Goal: Check status: Check status

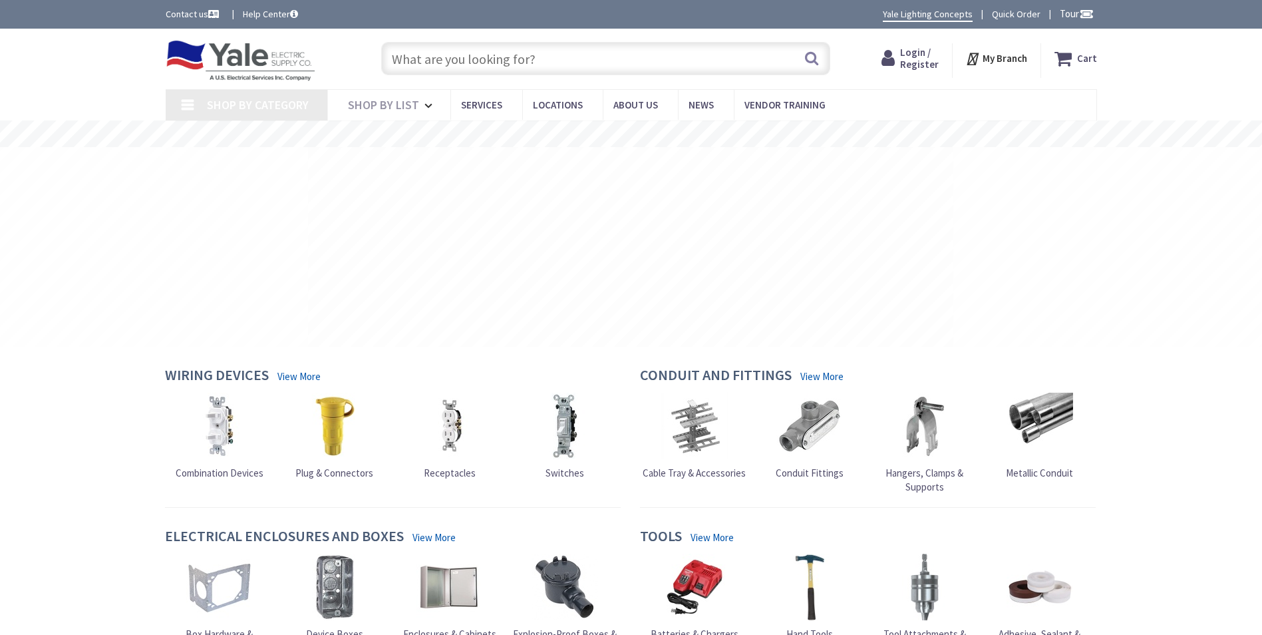
type input "Elbow Rd, Lititz, PA 17543, [GEOGRAPHIC_DATA]"
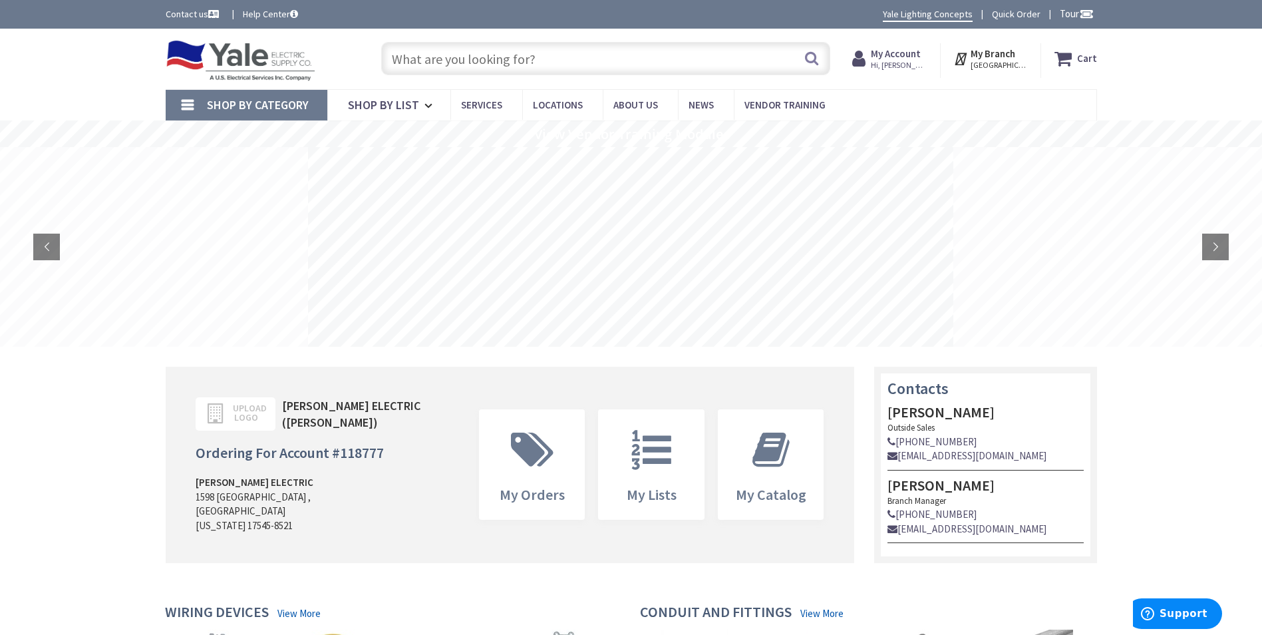
click at [483, 64] on input "text" at bounding box center [605, 58] width 449 height 33
click at [908, 59] on strong "My Account" at bounding box center [896, 53] width 50 height 13
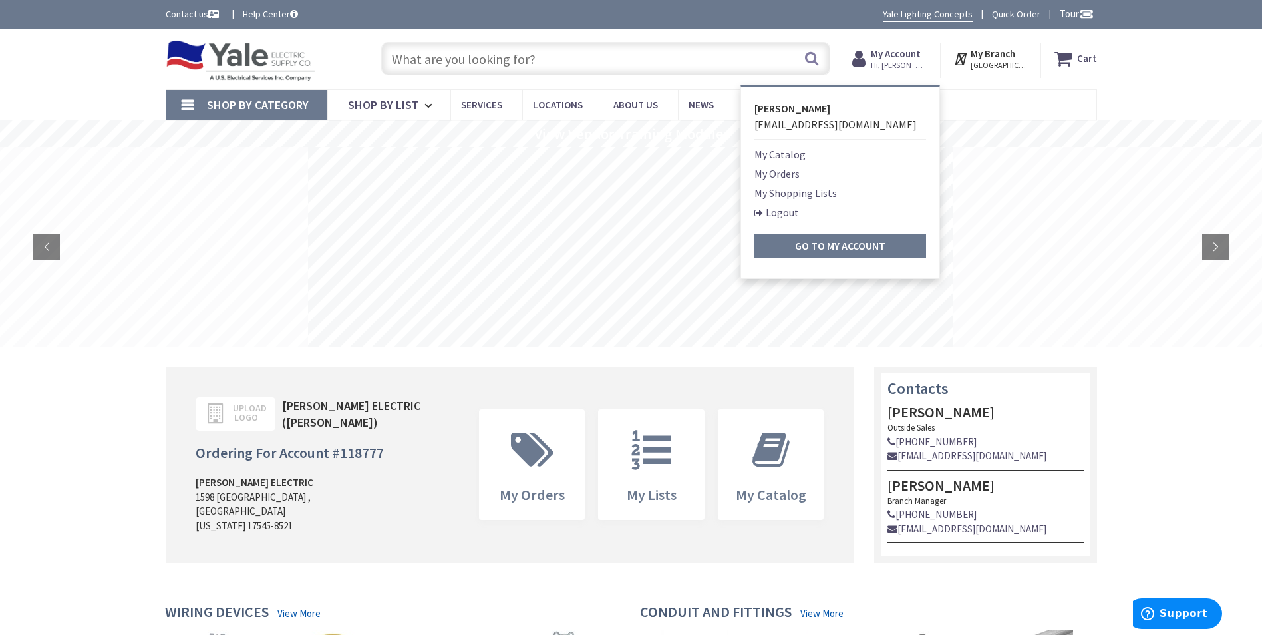
click at [784, 178] on link "My Orders" at bounding box center [776, 174] width 45 height 16
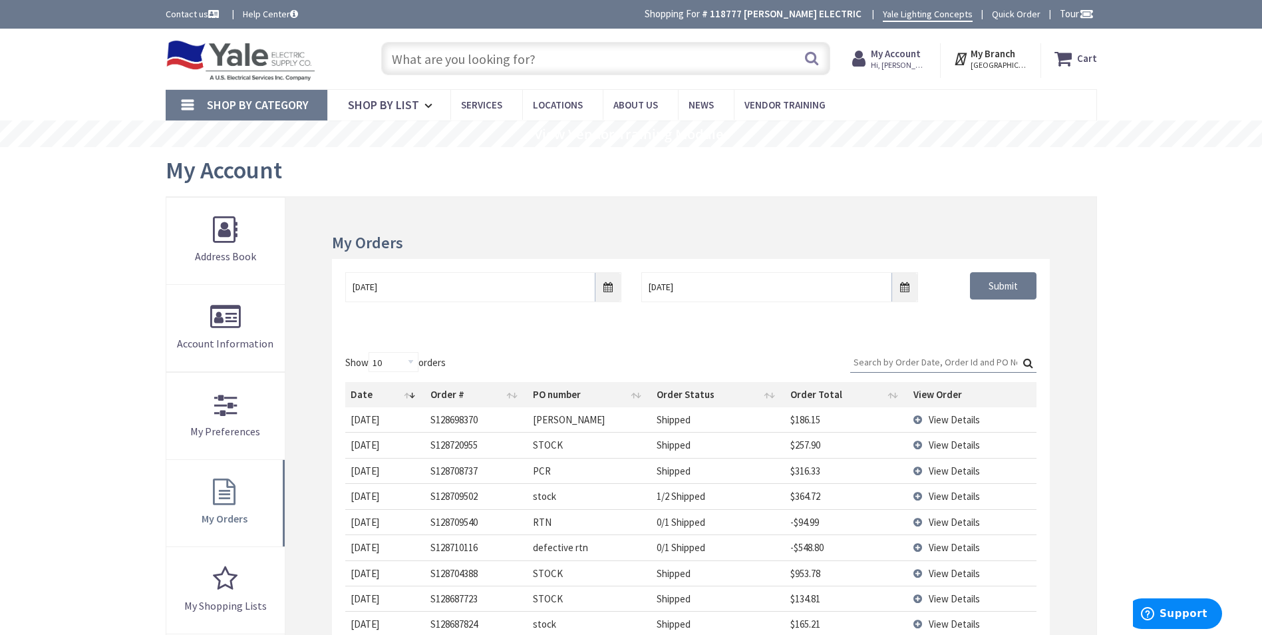
click at [945, 415] on span "View Details" at bounding box center [954, 419] width 51 height 13
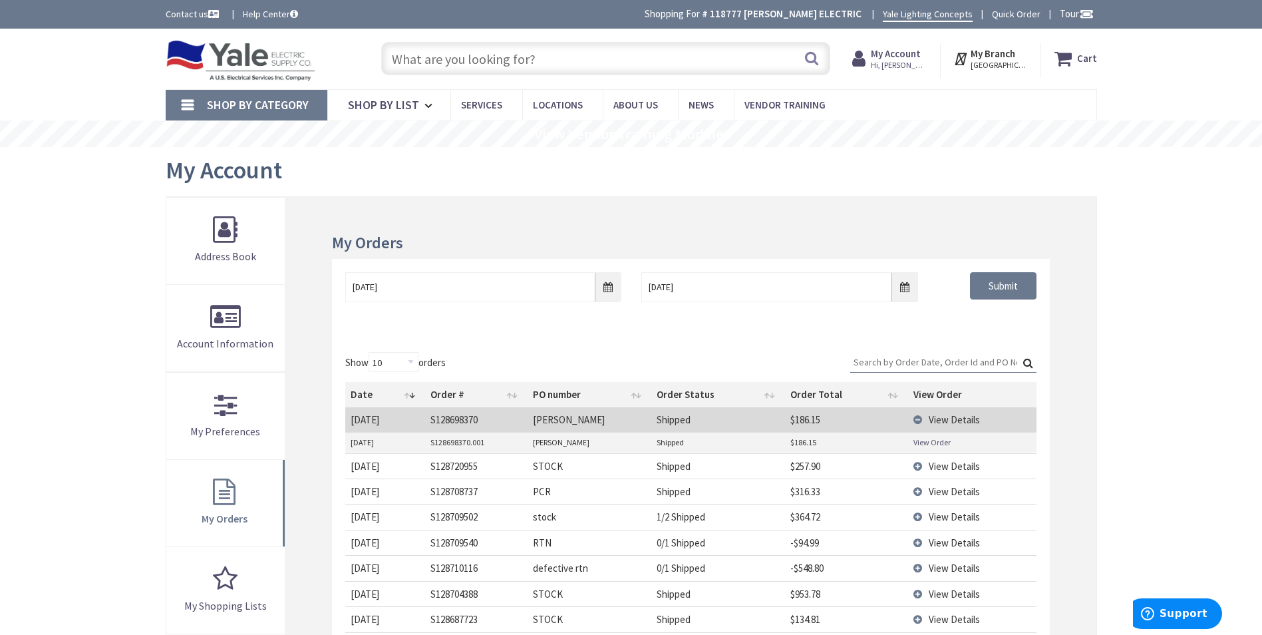
click at [931, 440] on link "View Order" at bounding box center [931, 441] width 37 height 11
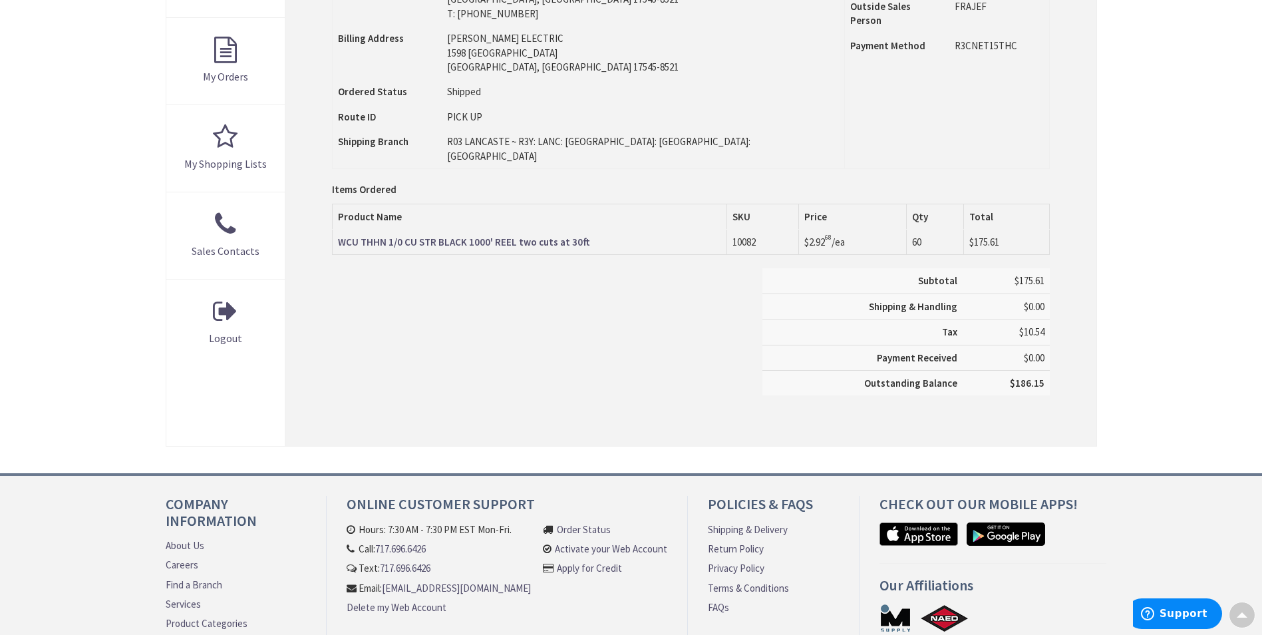
scroll to position [399, 0]
